Goal: Task Accomplishment & Management: Complete application form

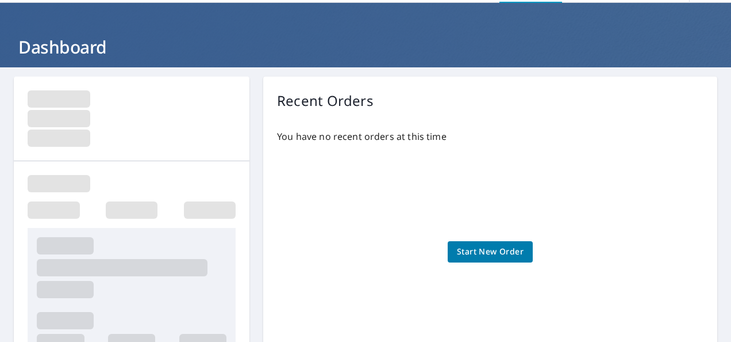
scroll to position [58, 0]
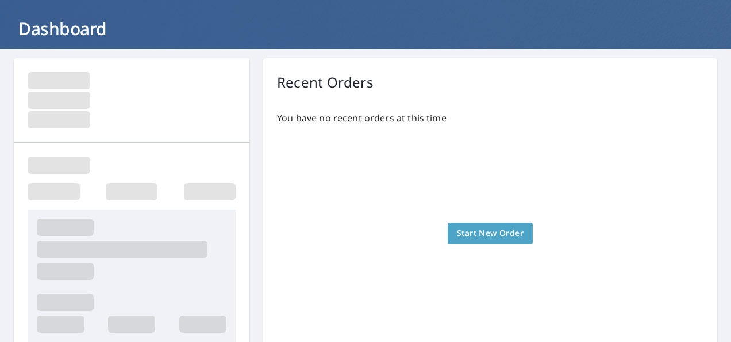
click at [480, 227] on span "Start New Order" at bounding box center [490, 233] width 67 height 14
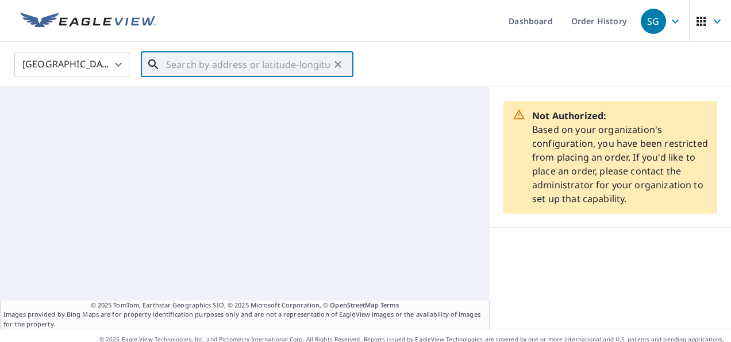
click at [172, 59] on input "text" at bounding box center [248, 64] width 164 height 32
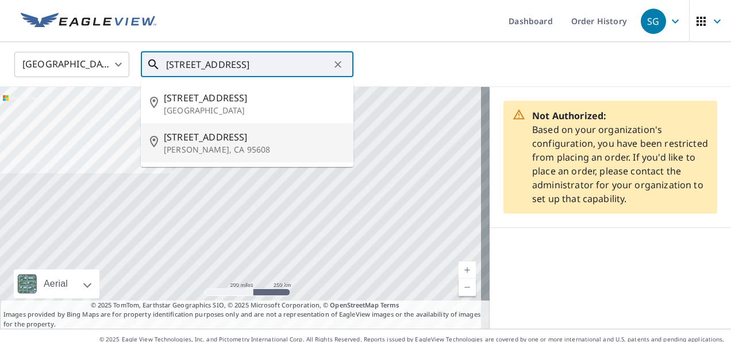
click at [223, 147] on p "[PERSON_NAME], CA 95608" at bounding box center [254, 150] width 181 height 12
type input "[STREET_ADDRESS]"
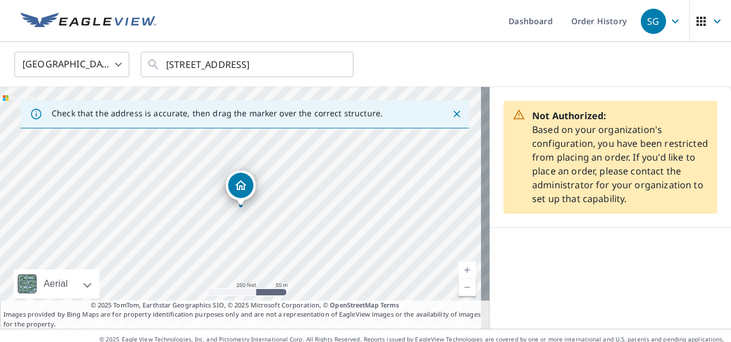
click at [239, 186] on icon "Dropped pin, building 1, Residential property, 5021 Sudbury Way Carmichael, CA …" at bounding box center [241, 185] width 12 height 10
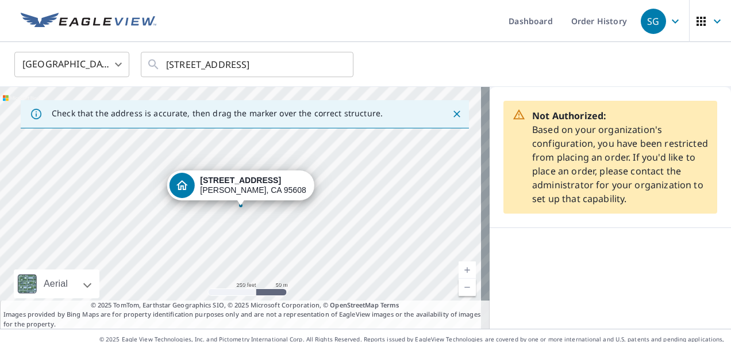
click at [189, 186] on icon "Dropped pin, building 1, Residential property, 5021 Sudbury Way Carmichael, CA …" at bounding box center [182, 185] width 14 height 14
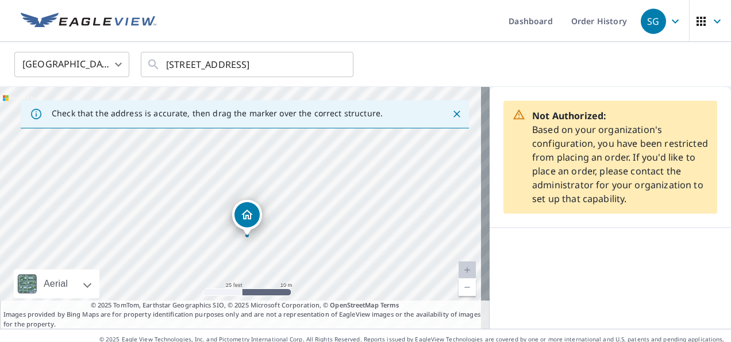
drag, startPoint x: 291, startPoint y: 194, endPoint x: 312, endPoint y: 147, distance: 51.5
click at [312, 147] on div "[STREET_ADDRESS]" at bounding box center [245, 208] width 490 height 242
drag, startPoint x: 282, startPoint y: 205, endPoint x: 293, endPoint y: 184, distance: 23.4
click at [293, 184] on div "[STREET_ADDRESS]" at bounding box center [245, 208] width 490 height 242
click at [263, 179] on icon "Dropped pin, building 1, Residential property, 5021 Sudbury Way Carmichael, CA …" at bounding box center [264, 180] width 14 height 14
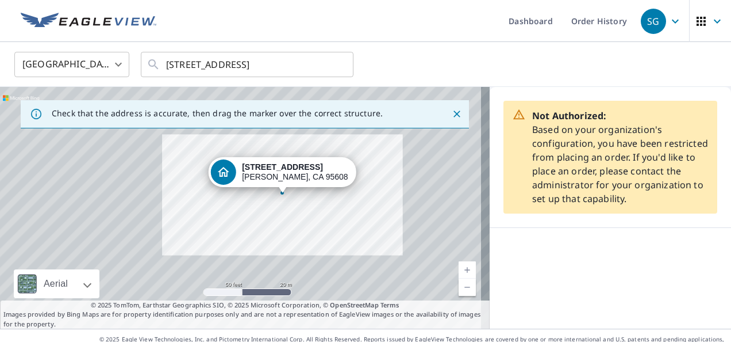
scroll to position [16, 0]
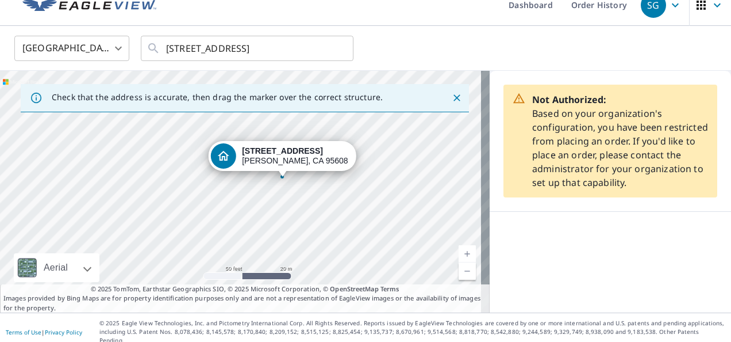
click at [231, 153] on icon "Dropped pin, building 1, Residential property, 5021 Sudbury Way Carmichael, CA …" at bounding box center [224, 156] width 14 height 14
click at [242, 152] on div "[STREET_ADDRESS]" at bounding box center [245, 192] width 490 height 242
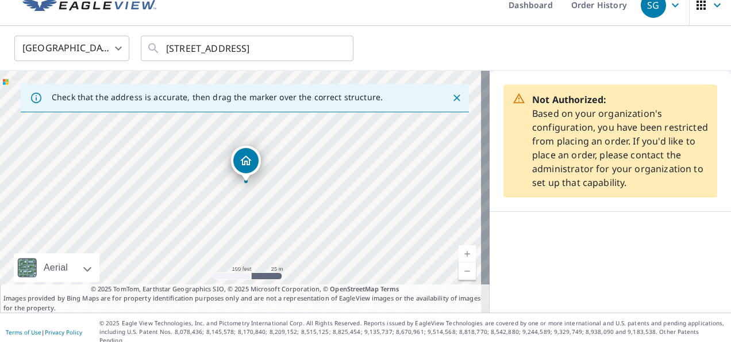
scroll to position [0, 0]
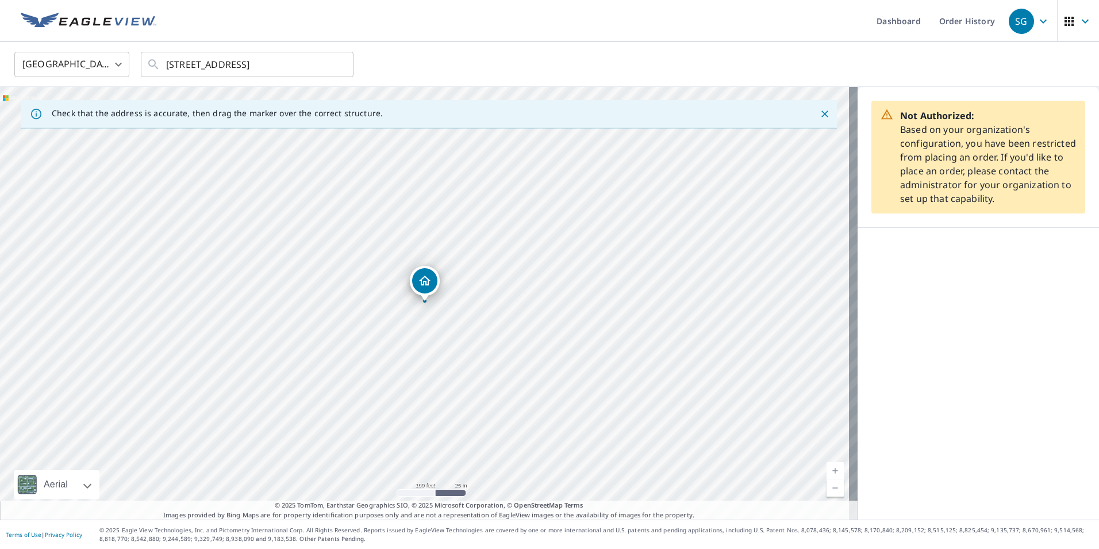
click at [424, 280] on icon "Dropped pin, building 1, Residential property, 5021 Sudbury Way Carmichael, CA …" at bounding box center [425, 281] width 14 height 14
click at [373, 285] on icon "Dropped pin, building 1, Residential property, 5021 Sudbury Way Carmichael, CA …" at bounding box center [366, 281] width 14 height 14
click at [420, 288] on div "Dropped pin, building 1, Residential property, 5021 Sudbury Way Carmichael, CA …" at bounding box center [424, 280] width 25 height 25
drag, startPoint x: 380, startPoint y: 282, endPoint x: 887, endPoint y: 314, distance: 507.6
click at [731, 314] on div "Check that the address is accurate, then drag the marker over the correct struc…" at bounding box center [549, 303] width 1099 height 432
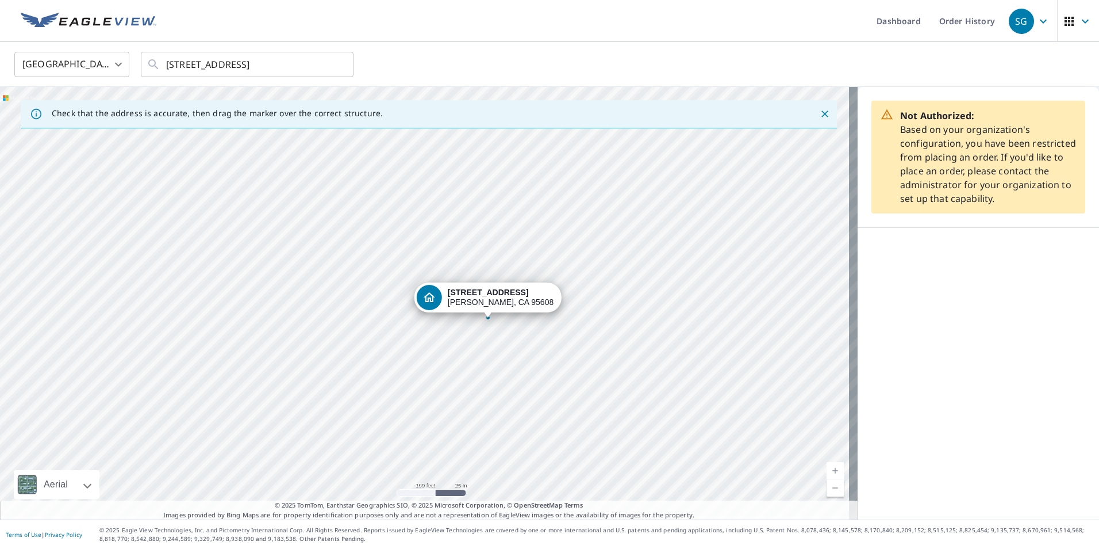
click at [443, 298] on div "[STREET_ADDRESS]" at bounding box center [429, 303] width 858 height 432
